Goal: Information Seeking & Learning: Check status

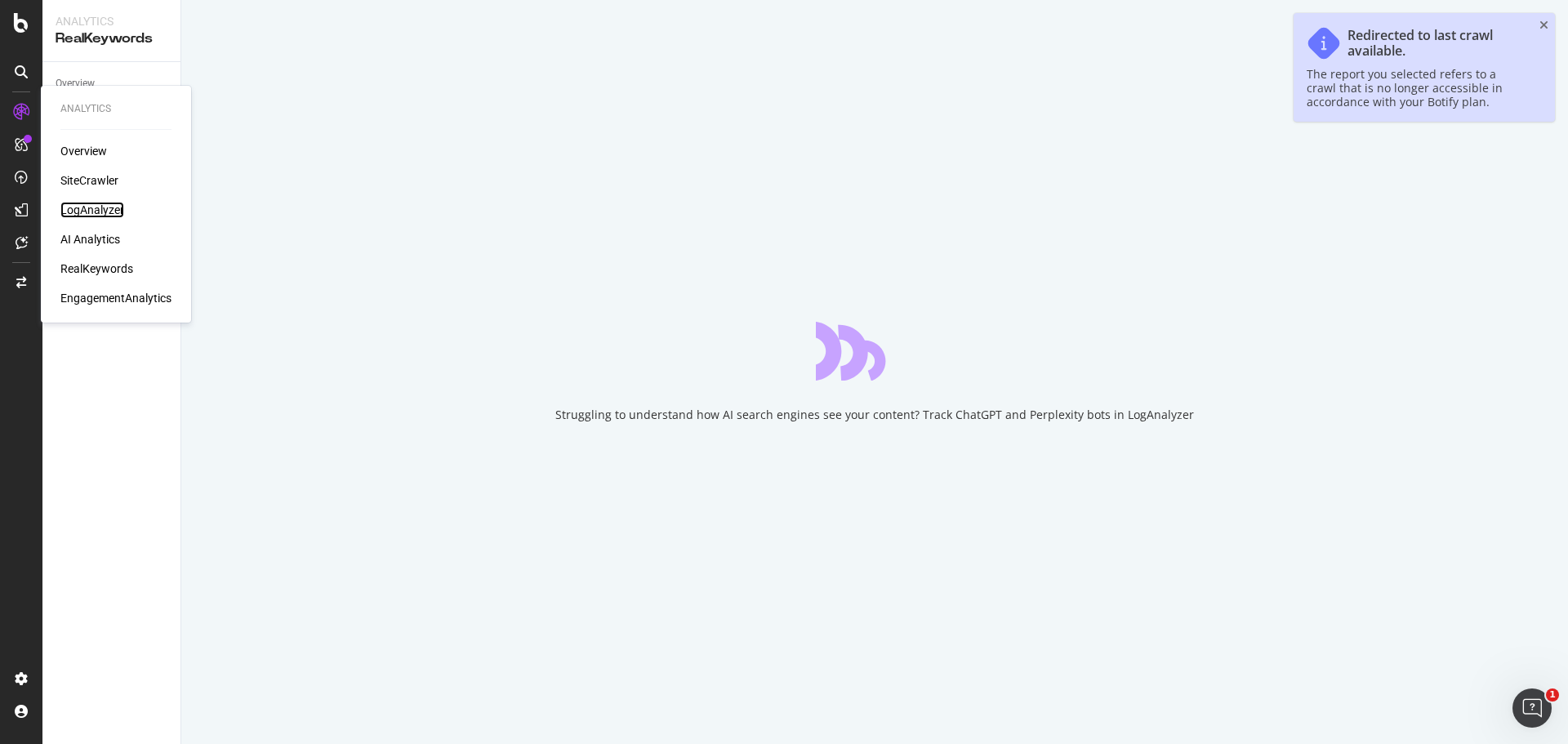
click at [105, 207] on div "LogAnalyzer" at bounding box center [92, 210] width 64 height 16
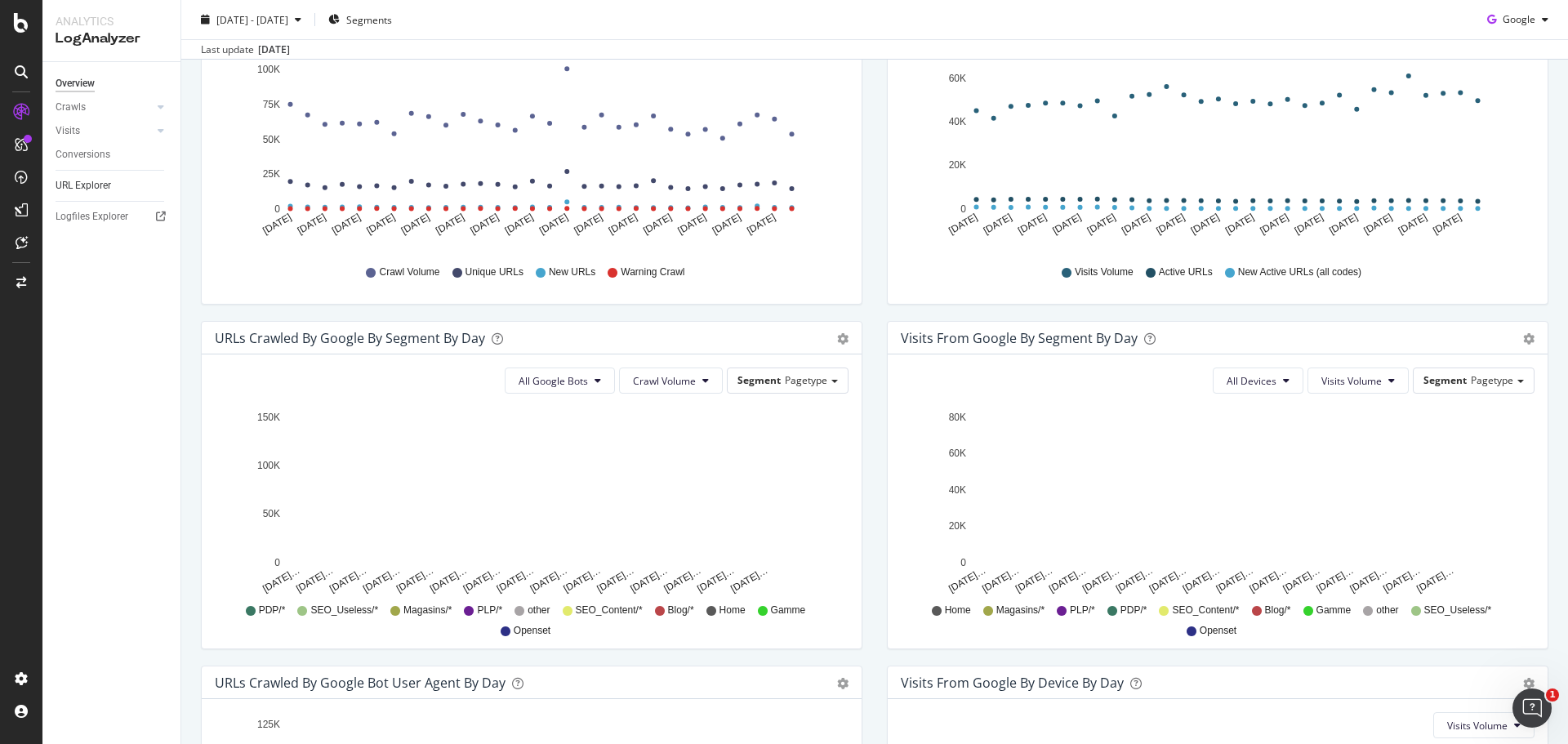
scroll to position [291, 0]
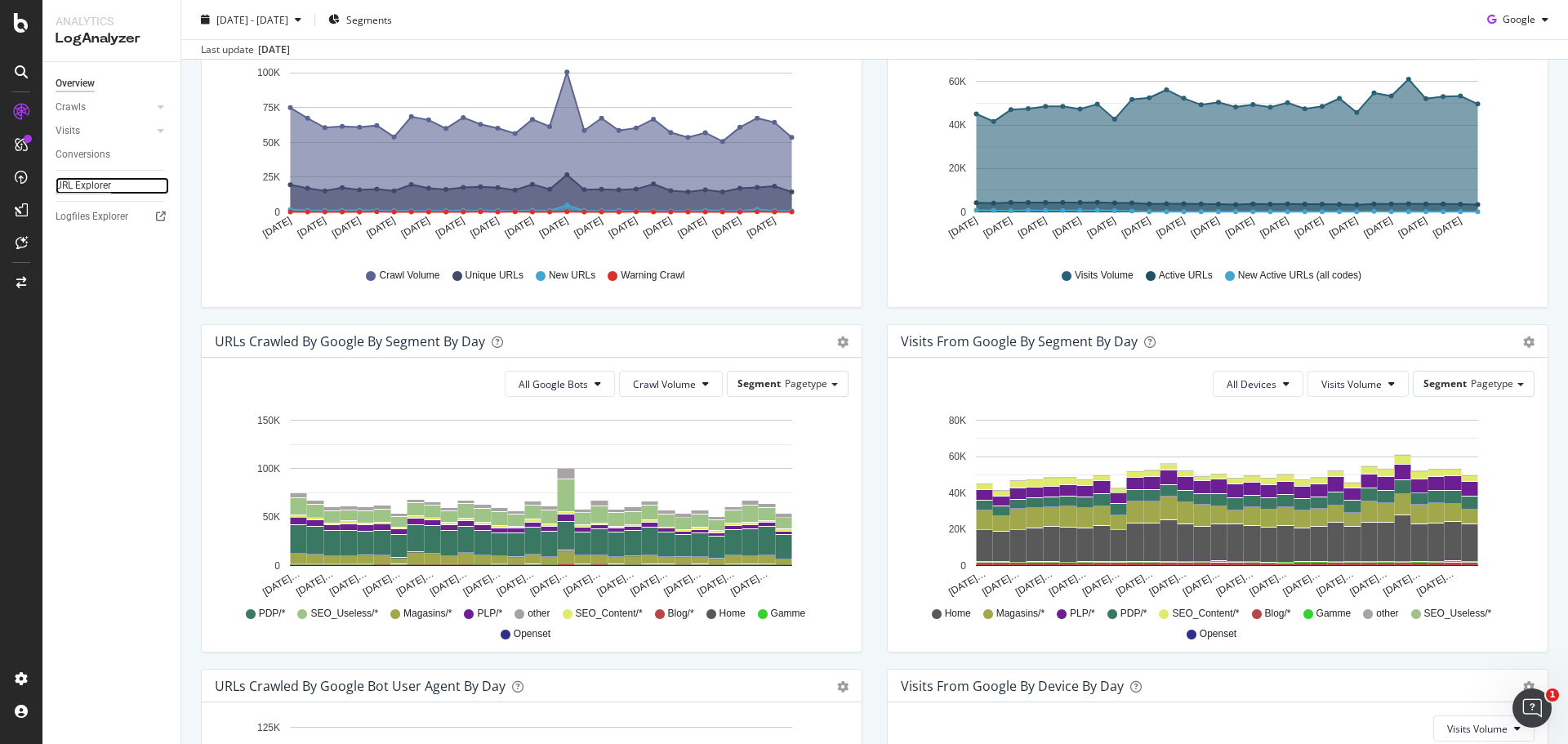
click at [105, 186] on div "URL Explorer" at bounding box center [83, 185] width 56 height 17
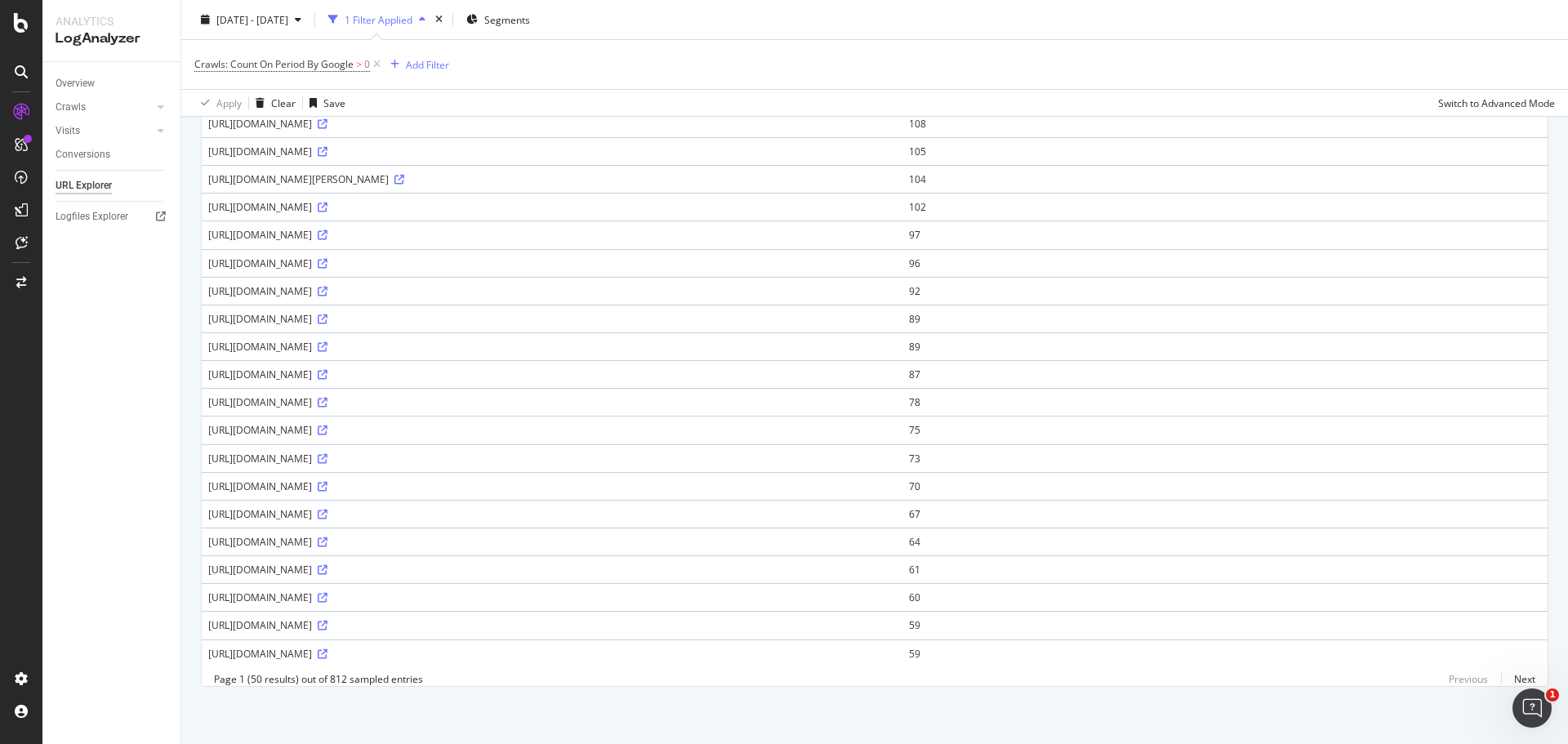
scroll to position [293, 0]
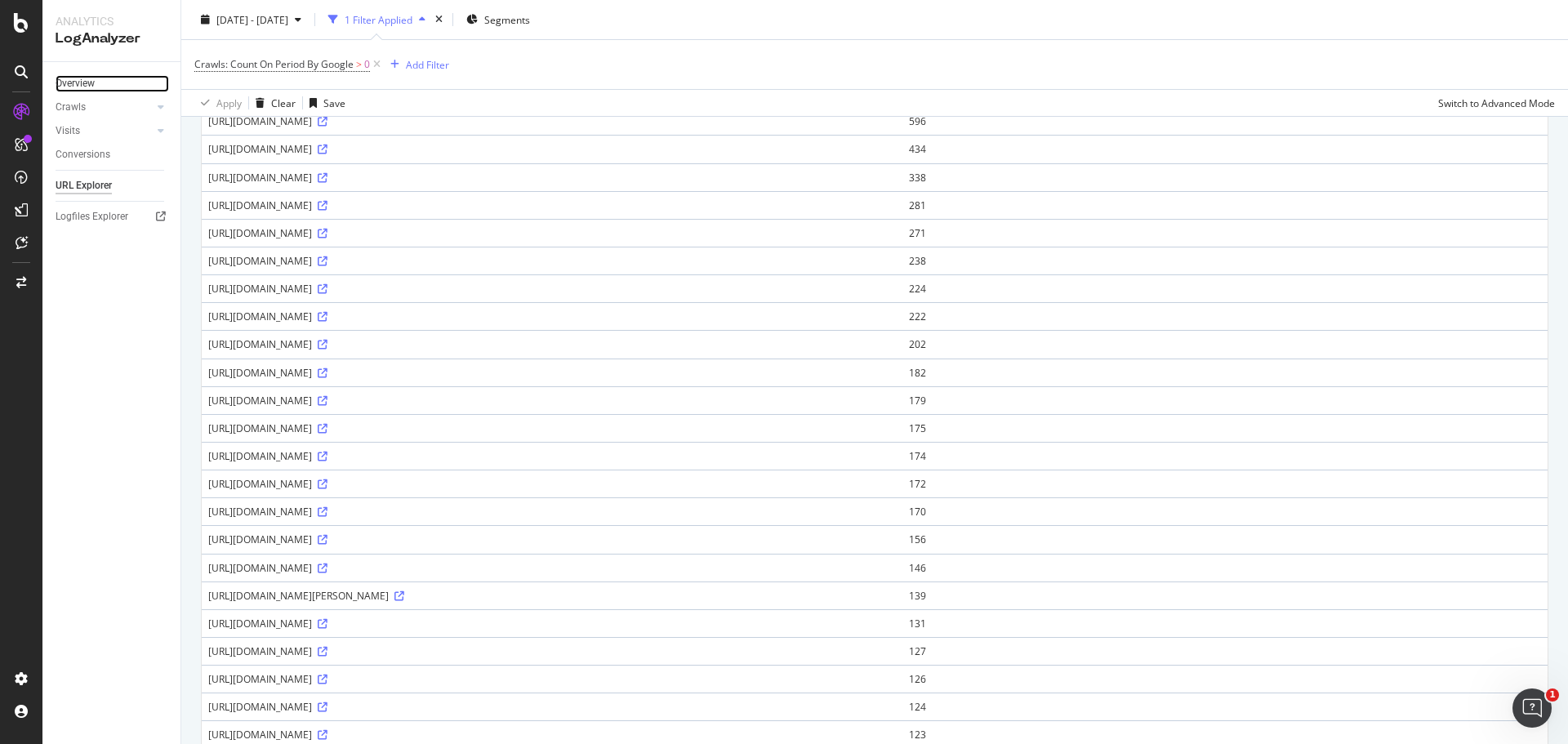
click at [100, 83] on link "Overview" at bounding box center [112, 83] width 113 height 17
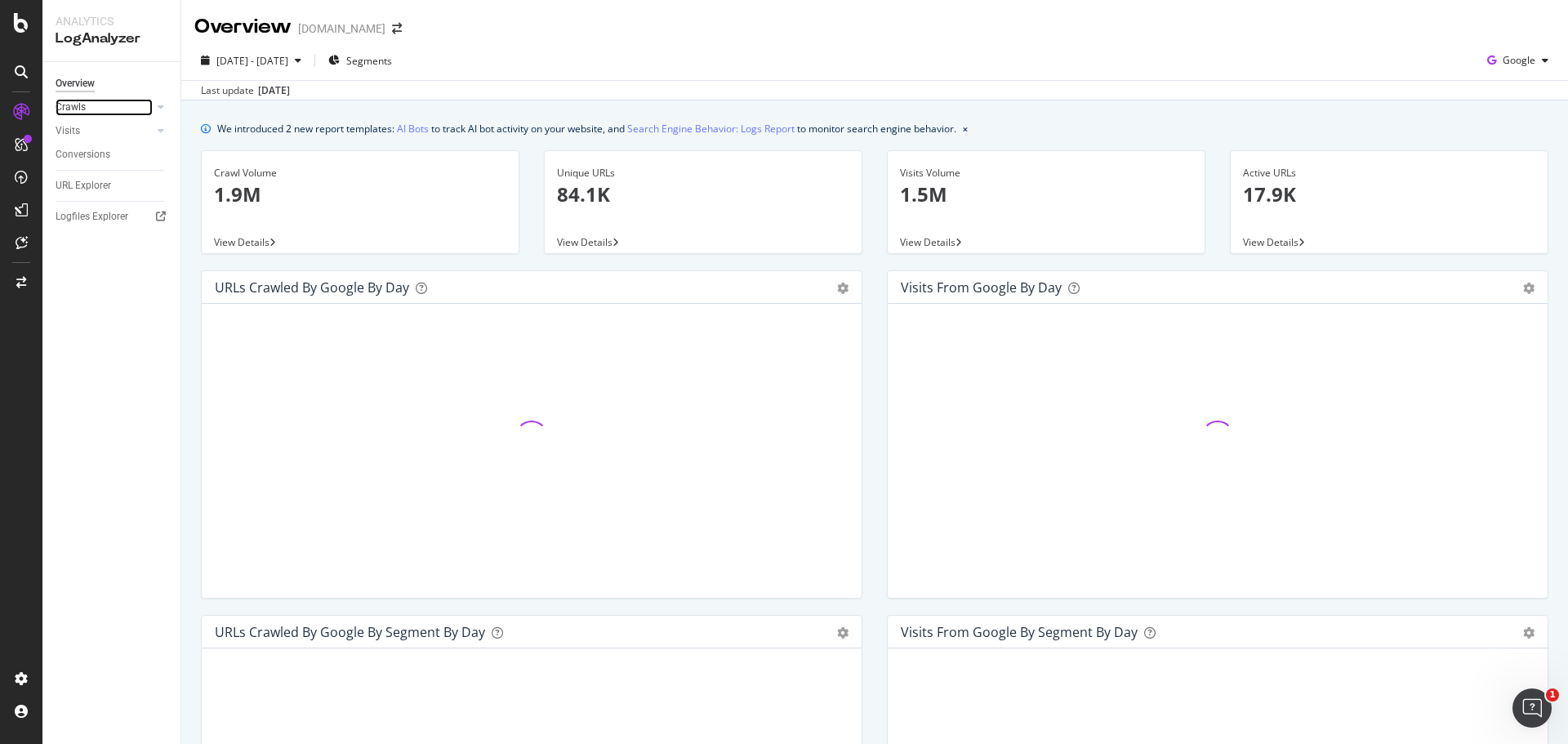
click at [88, 111] on link "Crawls" at bounding box center [104, 107] width 97 height 17
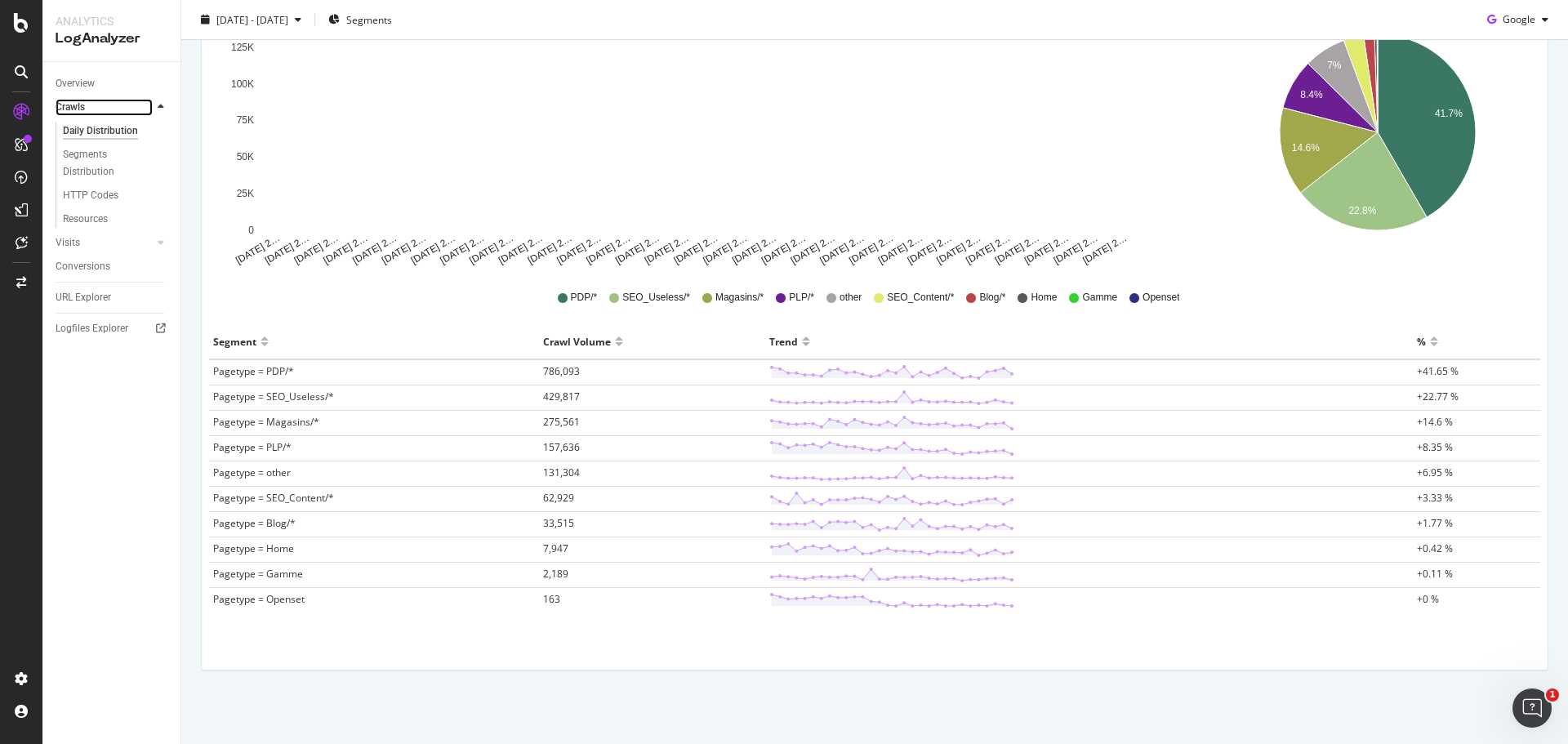
scroll to position [190, 0]
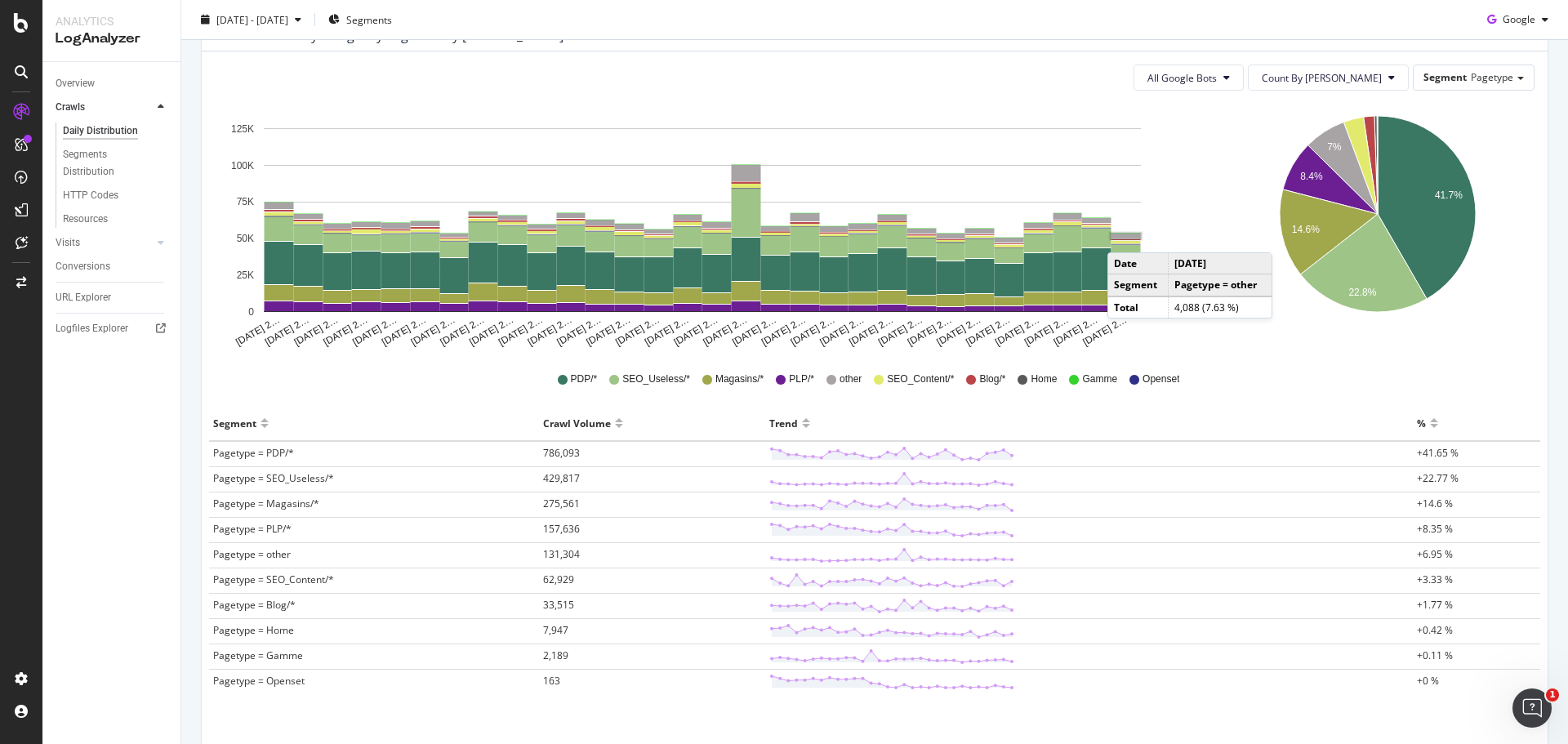
click at [1124, 236] on rect "A chart." at bounding box center [1126, 236] width 29 height 5
